Goal: Task Accomplishment & Management: Complete application form

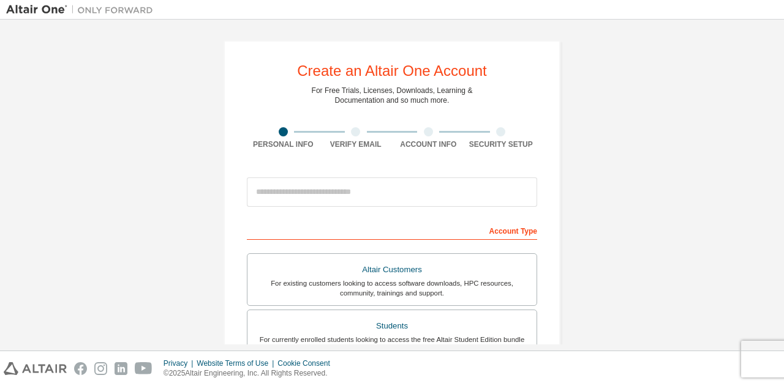
click at [574, 123] on div "Create an Altair One Account For Free Trials, Licenses, Downloads, Learning & D…" at bounding box center [391, 350] width 771 height 648
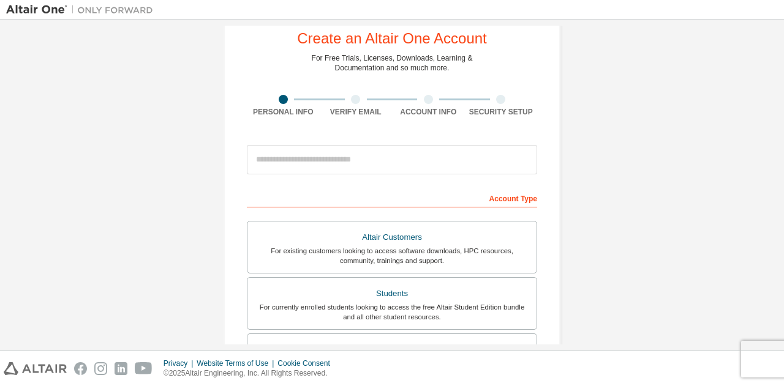
scroll to position [27, 0]
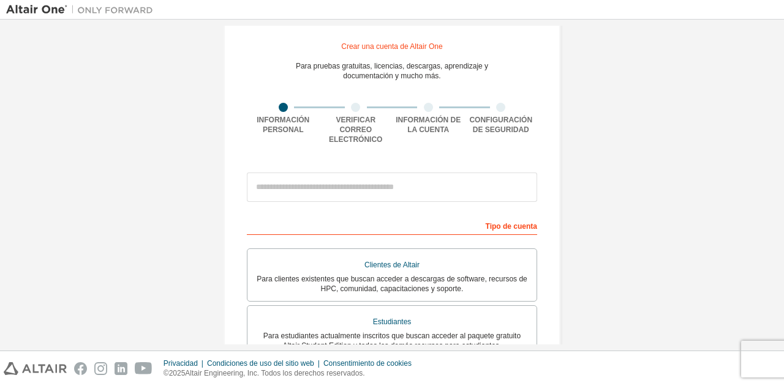
click at [712, 140] on div "Crear una cuenta de Altair One Para pruebas gratuitas, licencias, descargas, ap…" at bounding box center [391, 335] width 771 height 673
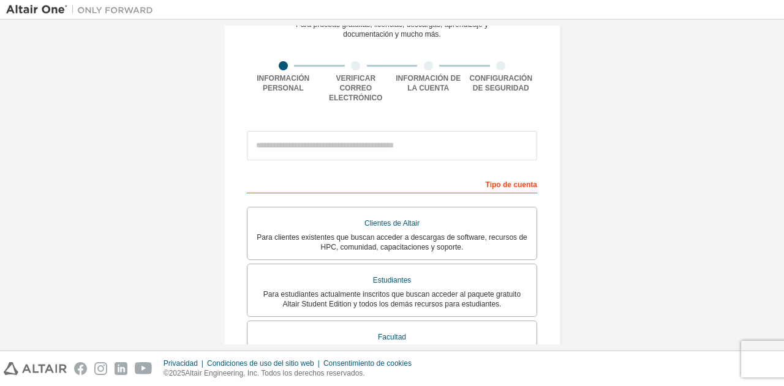
scroll to position [184, 0]
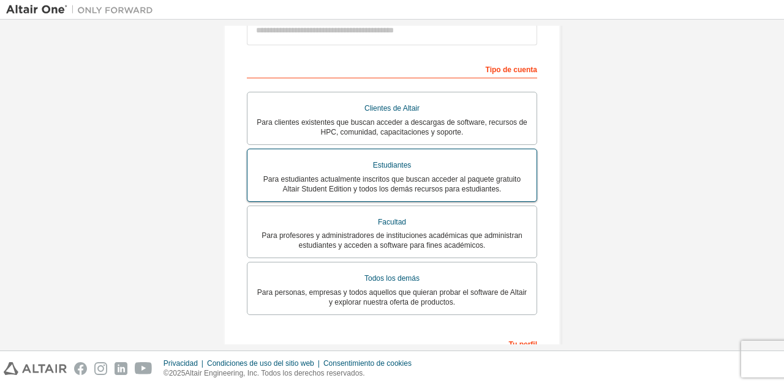
click at [395, 175] on font "Para estudiantes actualmente inscritos que buscan acceder al paquete gratuito A…" at bounding box center [391, 184] width 257 height 18
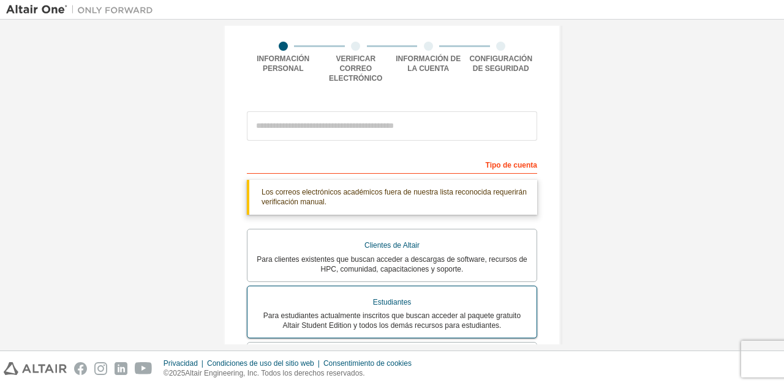
scroll to position [88, 0]
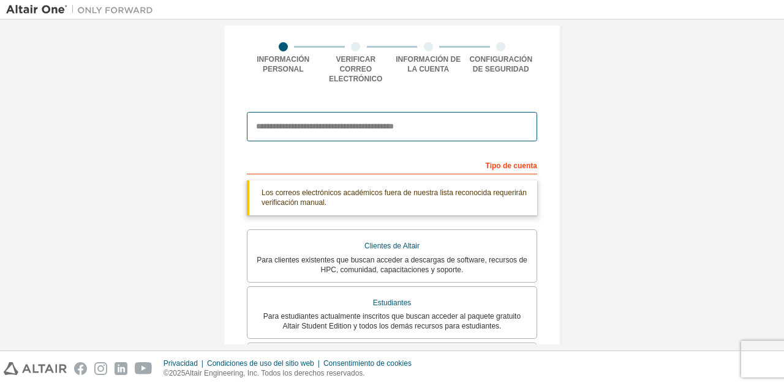
click at [353, 112] on input "email" at bounding box center [392, 126] width 290 height 29
type input "**********"
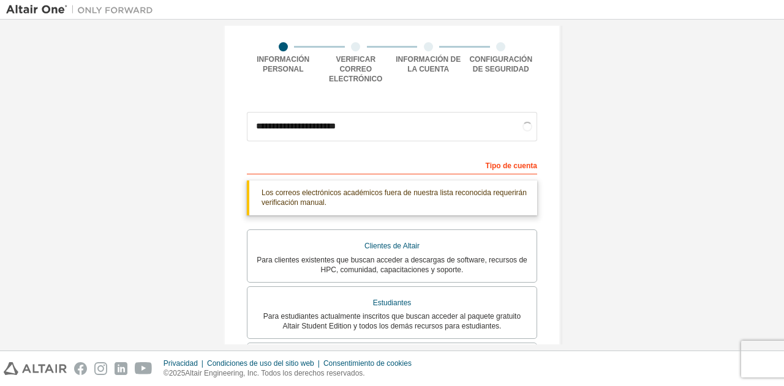
click at [599, 195] on div "**********" at bounding box center [391, 295] width 771 height 714
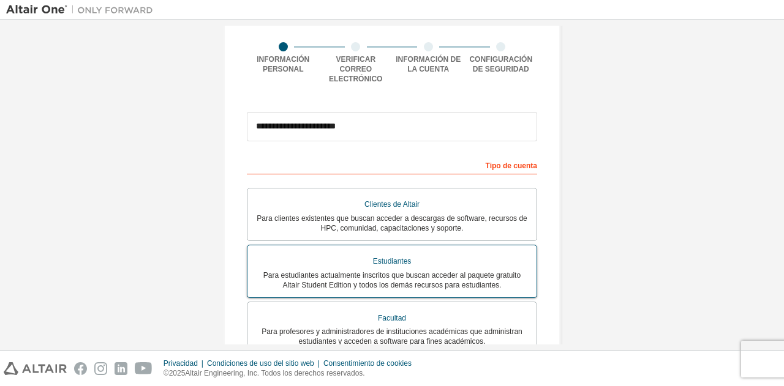
click at [391, 286] on label "Estudiantes Para estudiantes actualmente inscritos que buscan acceder al paquet…" at bounding box center [392, 271] width 290 height 53
click at [378, 257] on font "Estudiantes" at bounding box center [392, 261] width 39 height 9
click at [353, 253] on div "Estudiantes" at bounding box center [392, 262] width 274 height 18
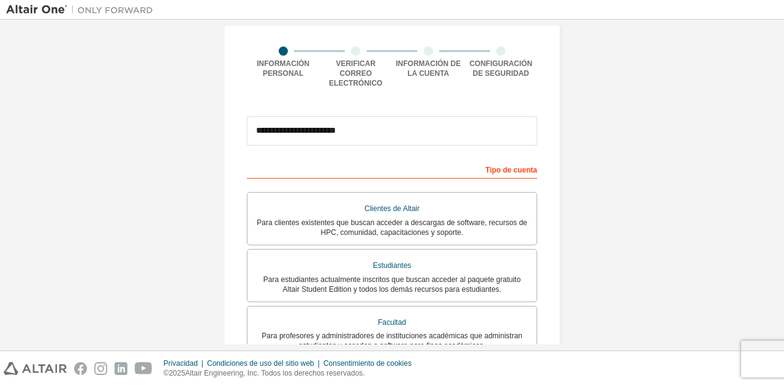
scroll to position [83, 0]
click at [612, 194] on div "**********" at bounding box center [391, 279] width 771 height 673
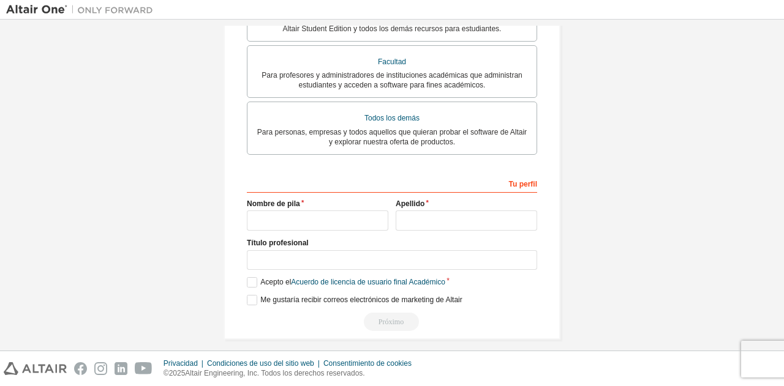
scroll to position [346, 0]
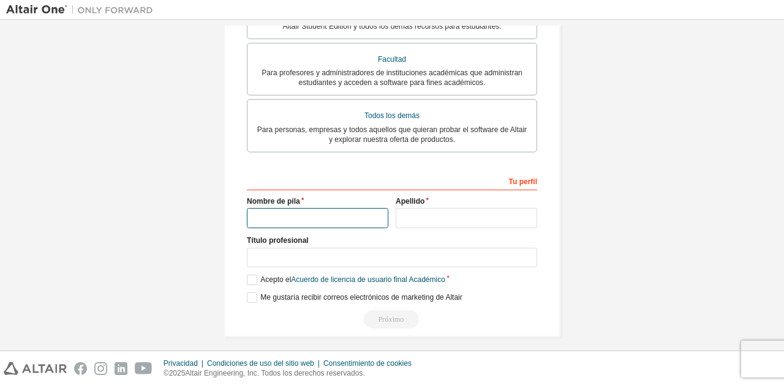
drag, startPoint x: 612, startPoint y: 194, endPoint x: 317, endPoint y: 207, distance: 294.7
click at [317, 208] on input "text" at bounding box center [317, 218] width 141 height 20
type input "*****"
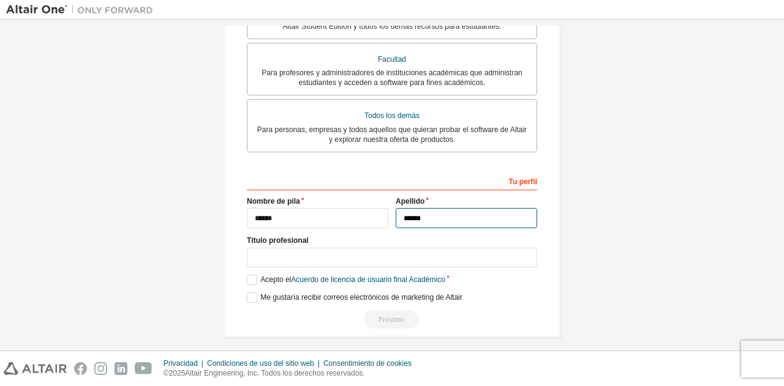
type input "*****"
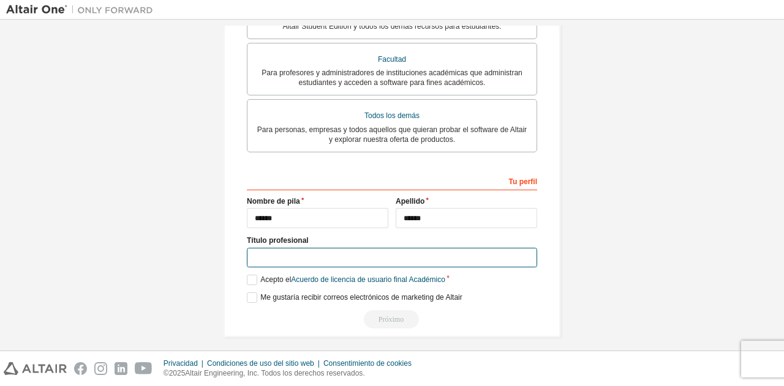
click at [326, 252] on input "text" at bounding box center [392, 258] width 290 height 20
type input "*"
type input "**********"
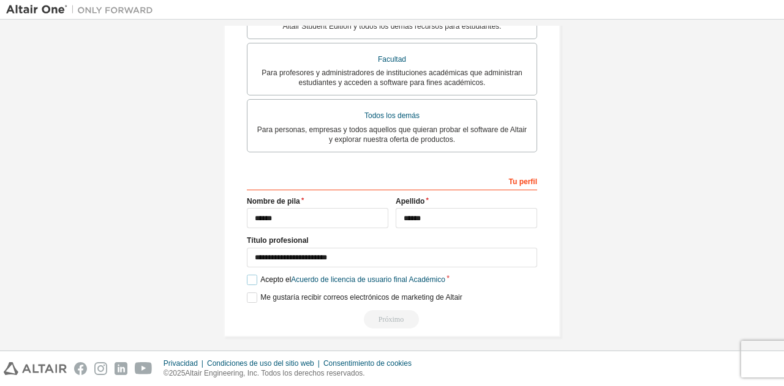
click at [247, 275] on label "Acepto el Acuerdo de licencia de usuario final Académico" at bounding box center [346, 280] width 198 height 10
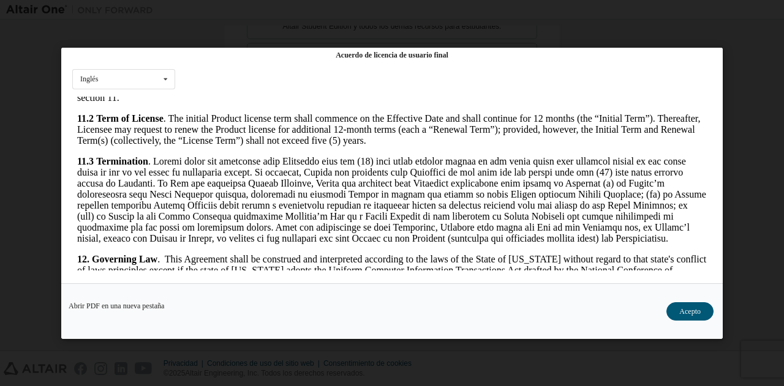
scroll to position [2082, 0]
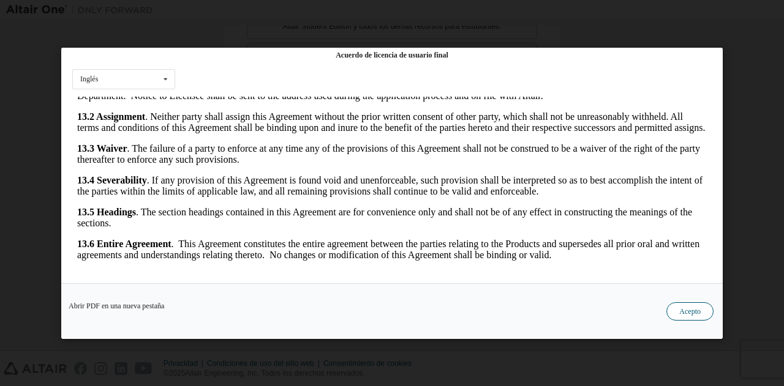
click at [681, 316] on button "Acepto" at bounding box center [689, 311] width 47 height 18
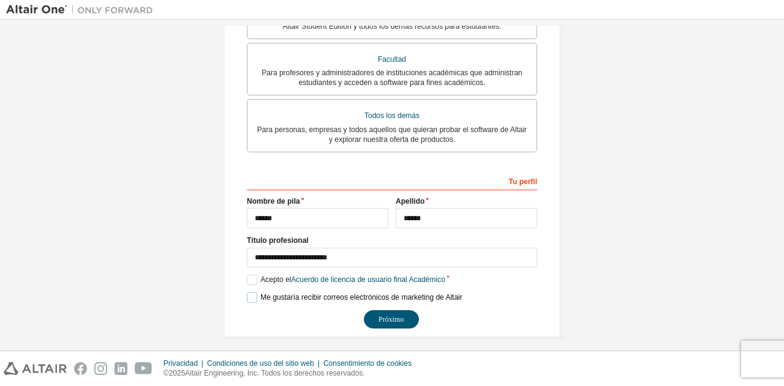
click at [247, 293] on label "Me gustaría recibir correos electrónicos de marketing de Altair" at bounding box center [354, 298] width 215 height 10
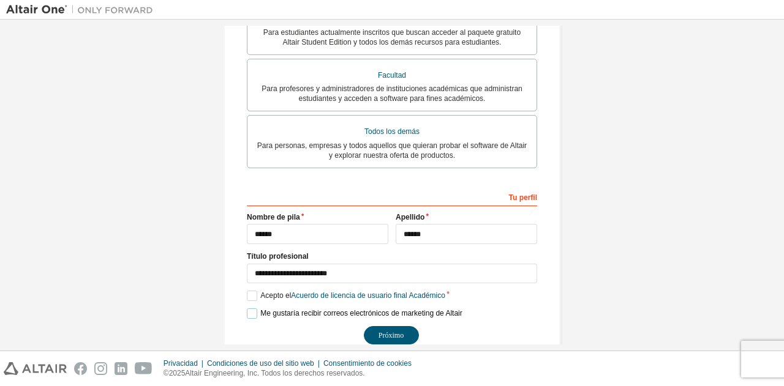
scroll to position [331, 0]
click at [378, 331] on font "Próximo" at bounding box center [390, 335] width 25 height 9
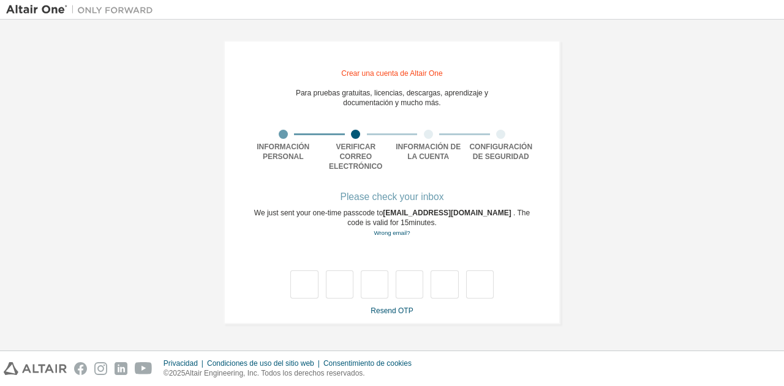
scroll to position [0, 0]
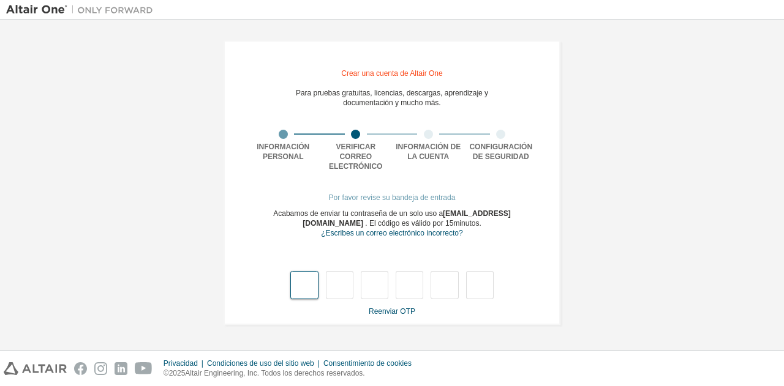
type input "*"
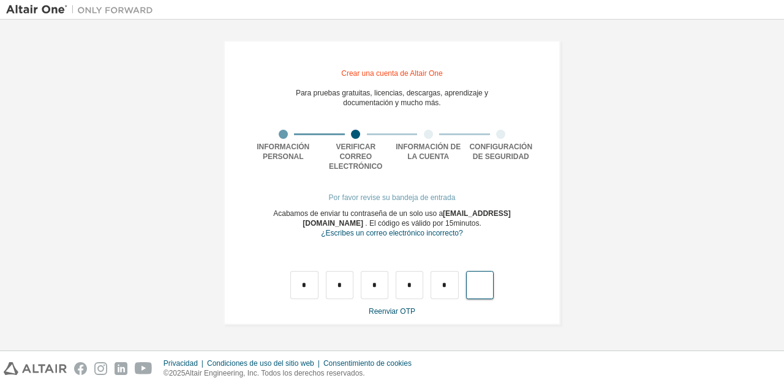
type input "*"
